Goal: Information Seeking & Learning: Learn about a topic

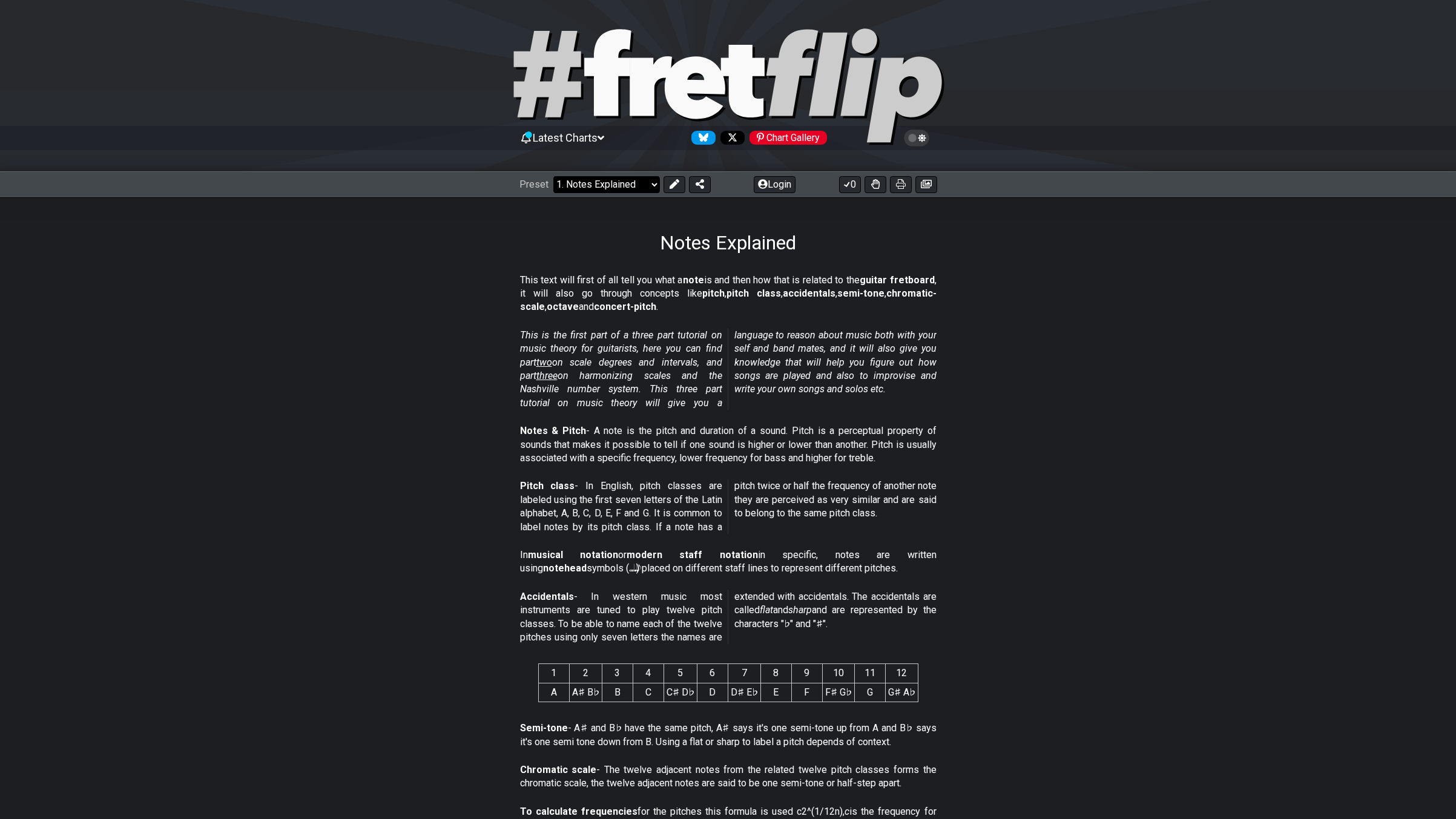
click at [605, 183] on select "Welcome to #fretflip! Initial Preset Custom Preset Minor Pentatonic Major Penta…" at bounding box center [606, 185] width 106 height 17
click at [553, 176] on select "Welcome to #fretflip! Initial Preset Custom Preset Minor Pentatonic Major Penta…" at bounding box center [606, 185] width 106 height 17
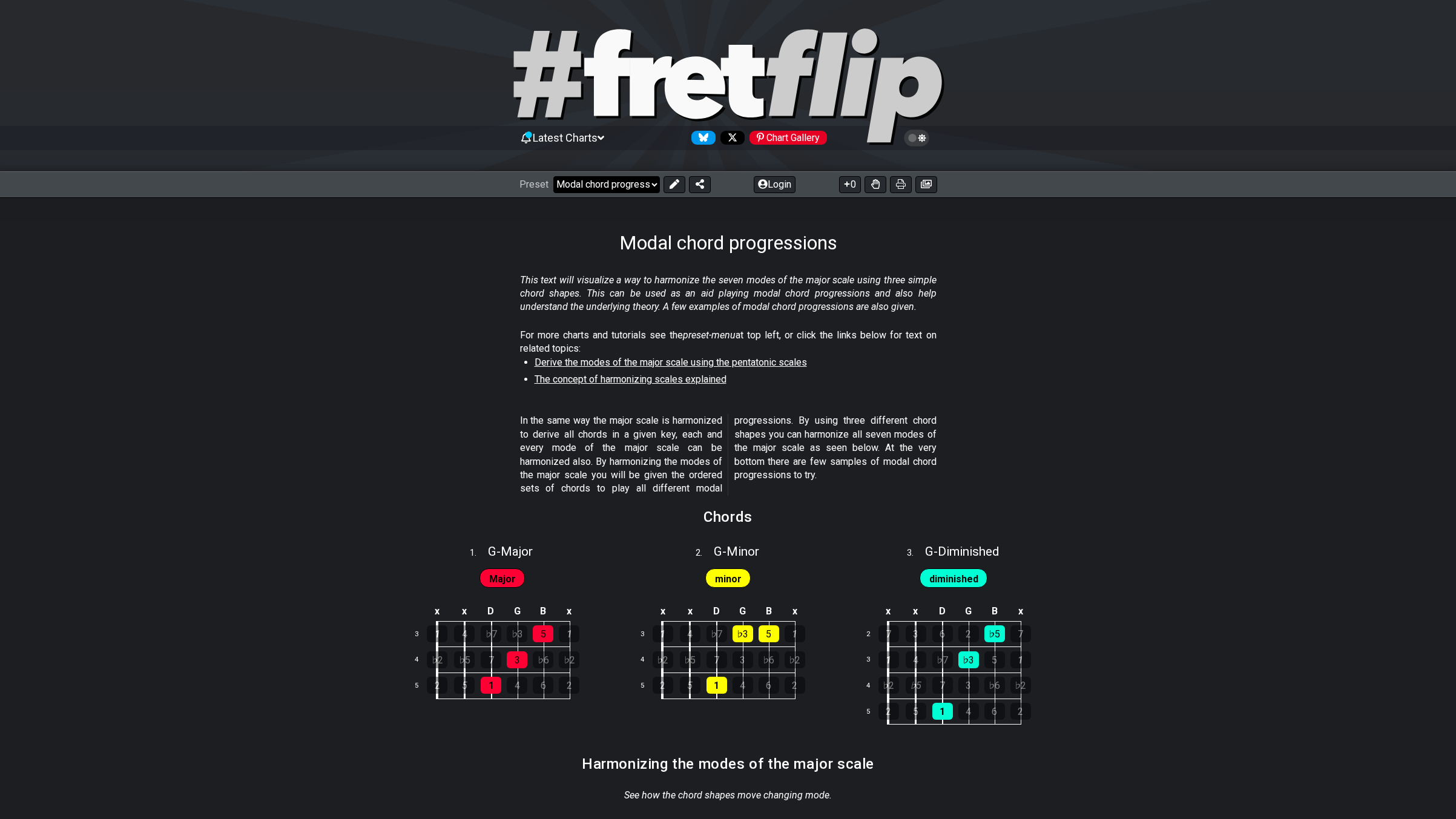
click at [620, 177] on select "Welcome to #fretflip! Initial Preset Custom Preset Minor Pentatonic Major Penta…" at bounding box center [606, 185] width 106 height 17
click at [553, 176] on select "Welcome to #fretflip! Initial Preset Custom Preset Minor Pentatonic Major Penta…" at bounding box center [606, 185] width 106 height 17
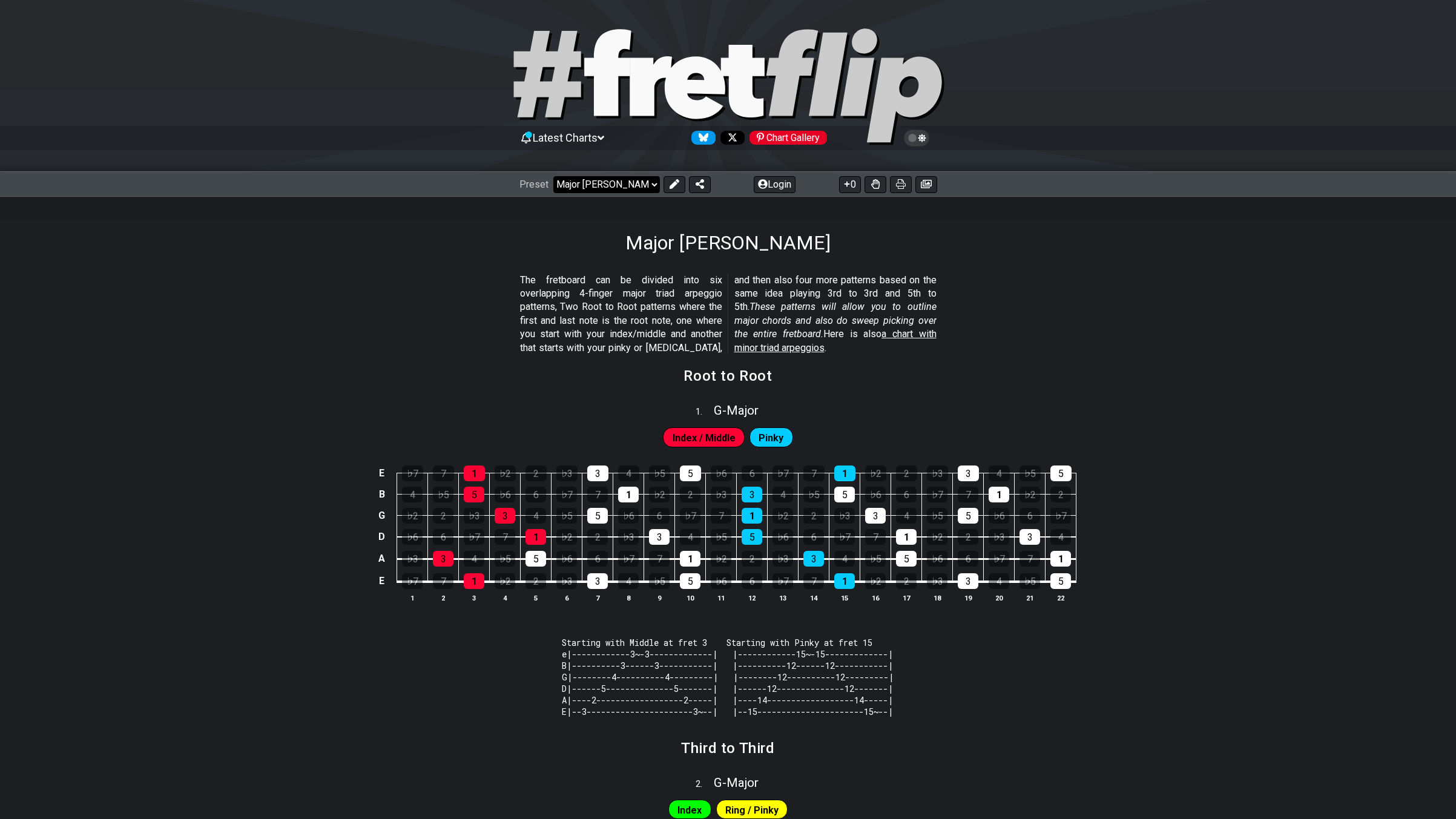
click at [598, 185] on select "Welcome to #fretflip! Initial Preset Custom Preset Minor Pentatonic Major Penta…" at bounding box center [606, 185] width 106 height 17
click at [553, 176] on select "Welcome to #fretflip! Initial Preset Custom Preset Minor Pentatonic Major Penta…" at bounding box center [606, 185] width 106 height 17
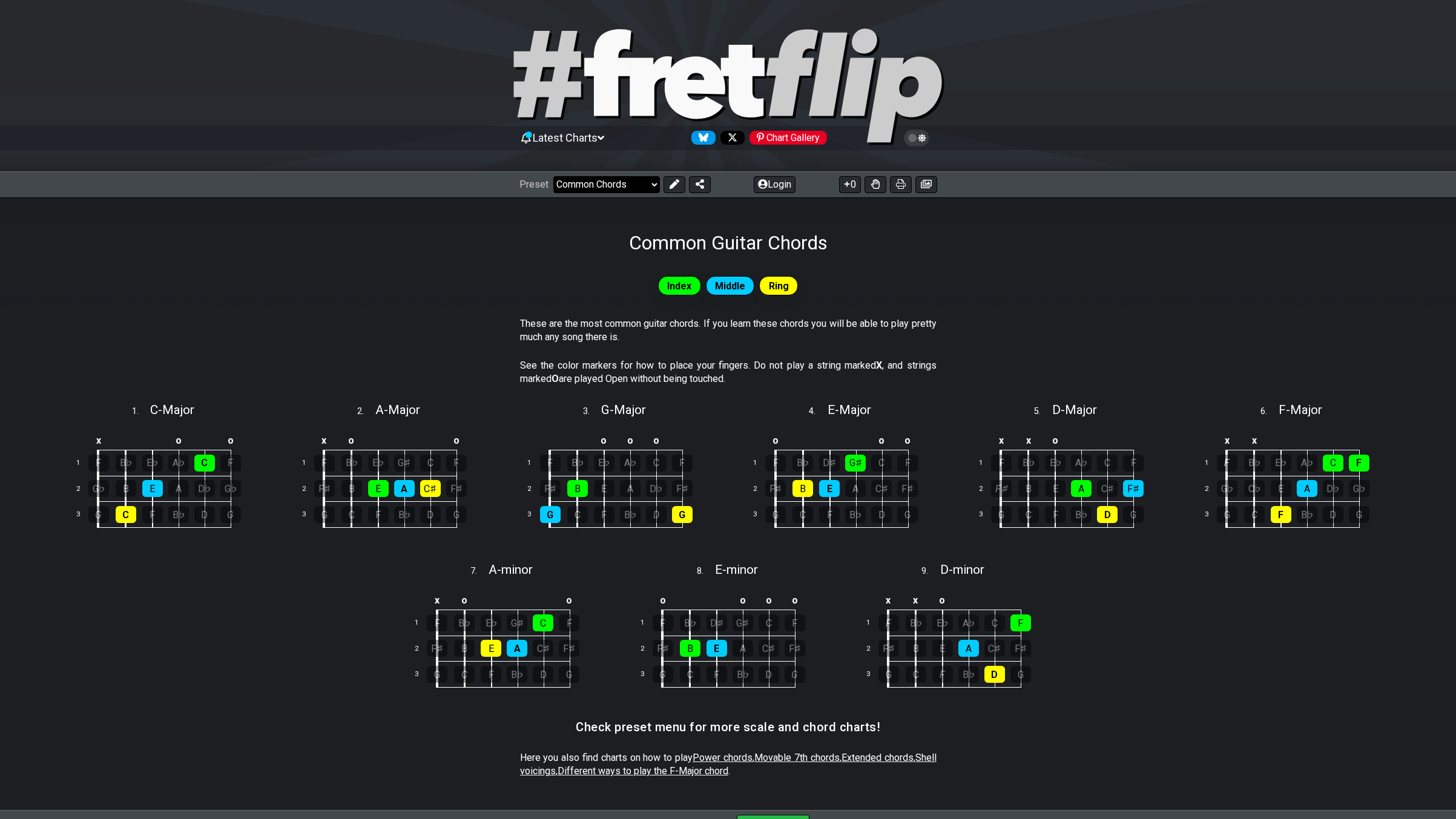
click at [628, 186] on select "Welcome to #fretflip! Initial Preset Custom Preset Minor Pentatonic Major Penta…" at bounding box center [606, 185] width 106 height 17
click at [553, 176] on select "Welcome to #fretflip! Initial Preset Custom Preset Minor Pentatonic Major Penta…" at bounding box center [606, 185] width 106 height 17
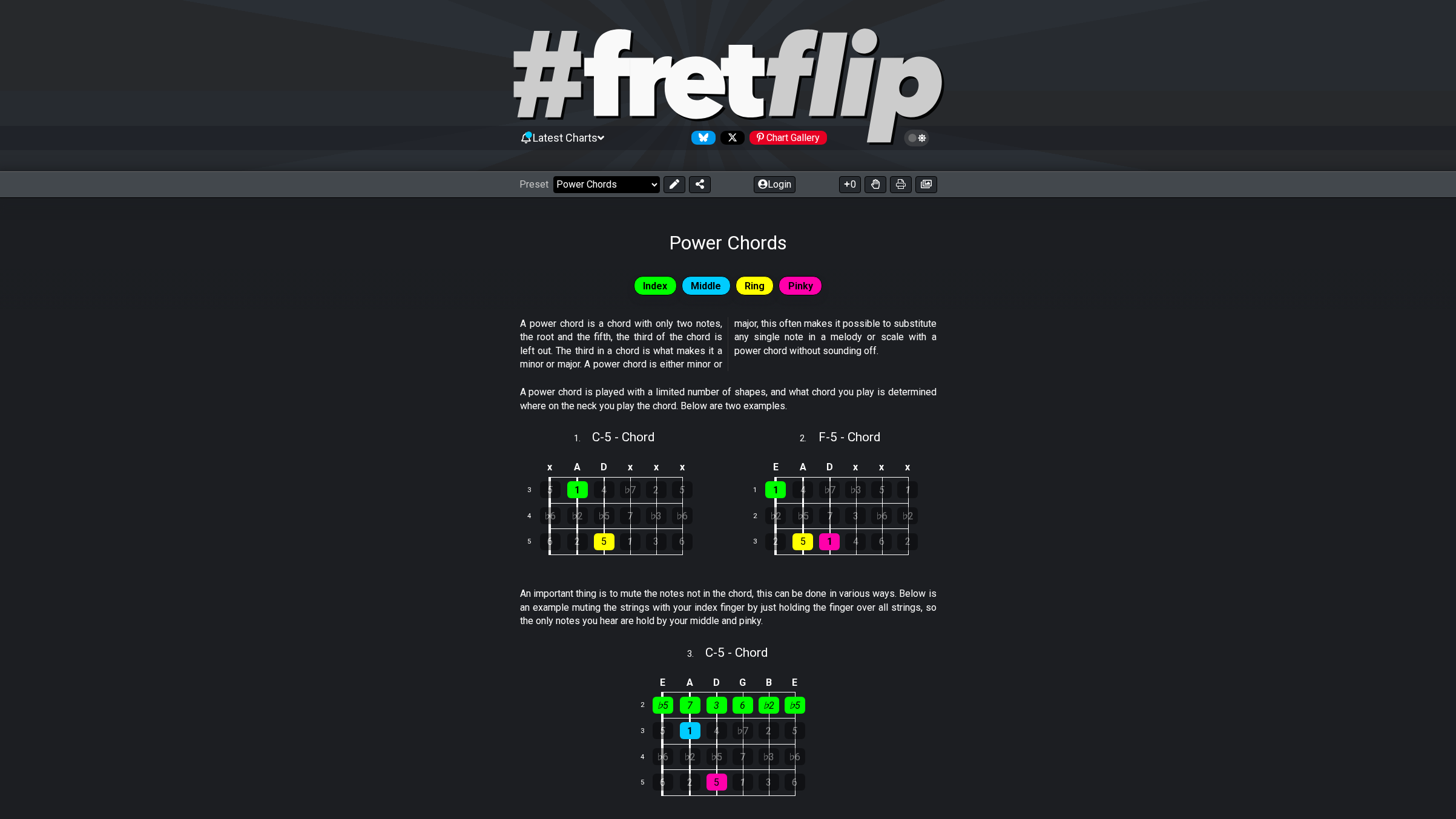
drag, startPoint x: 617, startPoint y: 183, endPoint x: 592, endPoint y: 183, distance: 25.0
click at [617, 183] on select "Welcome to #fretflip! Initial Preset Custom Preset Minor Pentatonic Major Penta…" at bounding box center [606, 185] width 106 height 17
click at [553, 176] on select "Welcome to #fretflip! Initial Preset Custom Preset Minor Pentatonic Major Penta…" at bounding box center [606, 185] width 106 height 17
select select "/movable-7th-chords"
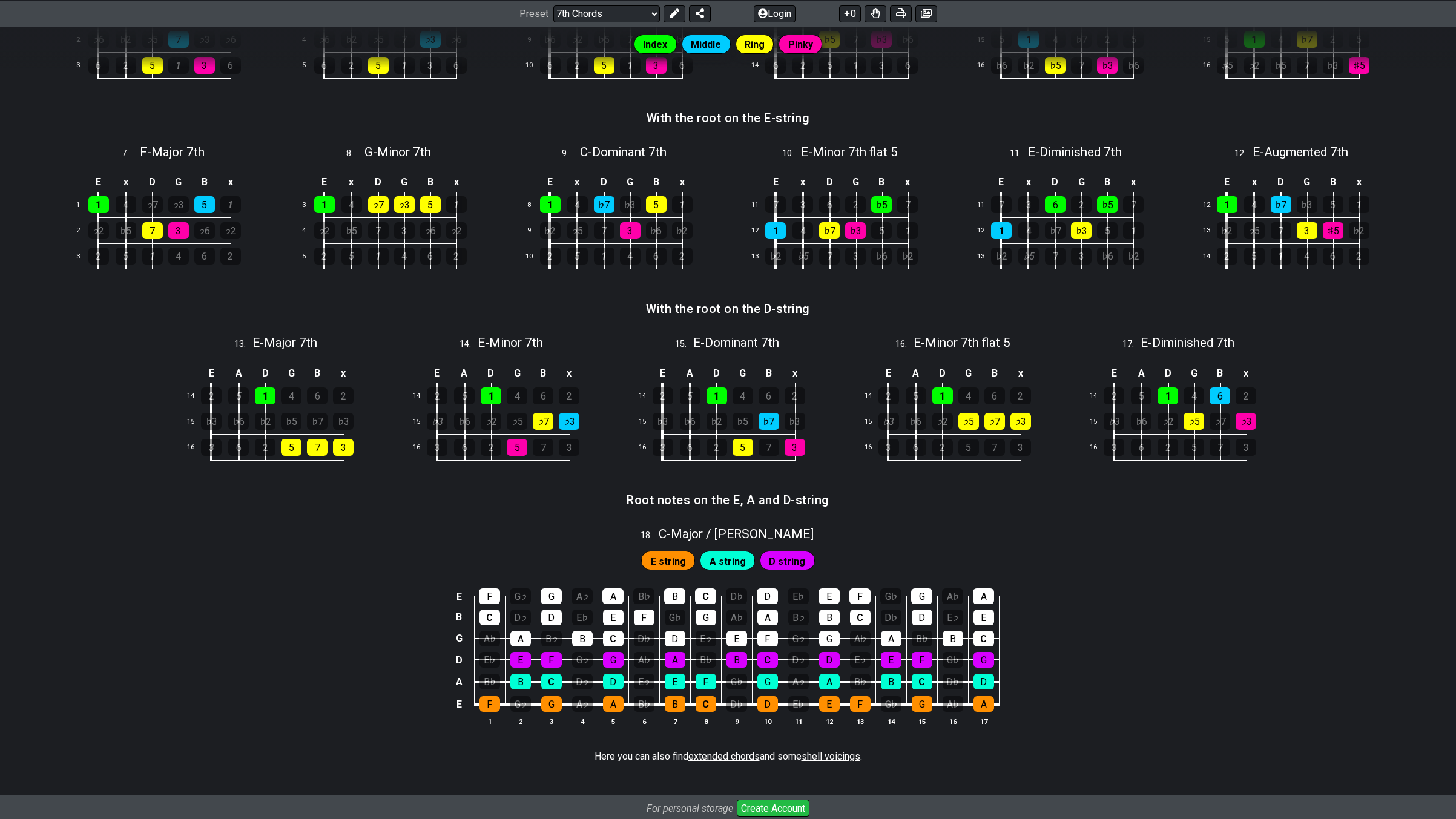
scroll to position [685, 0]
